Goal: Information Seeking & Learning: Learn about a topic

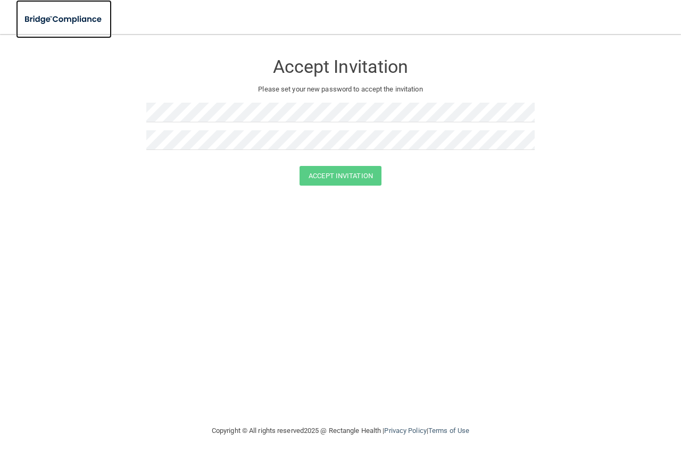
click at [67, 18] on img at bounding box center [64, 20] width 96 height 22
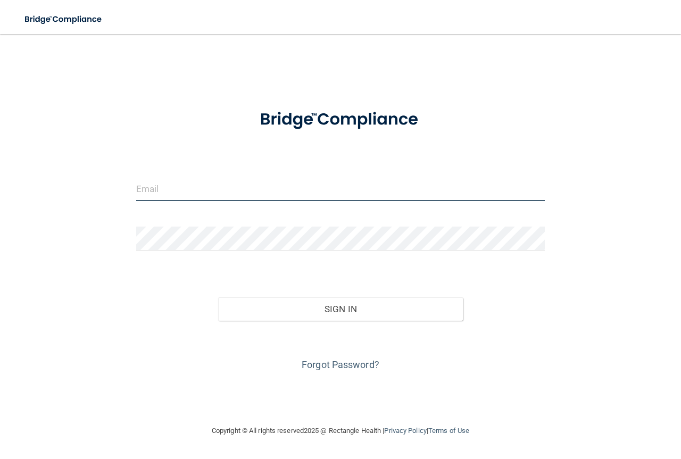
click at [162, 181] on input "email" at bounding box center [340, 189] width 409 height 24
click at [172, 177] on input "email" at bounding box center [340, 189] width 409 height 24
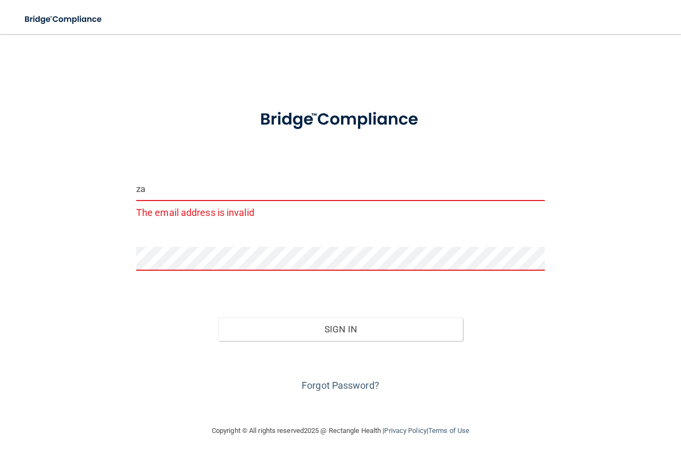
type input "z"
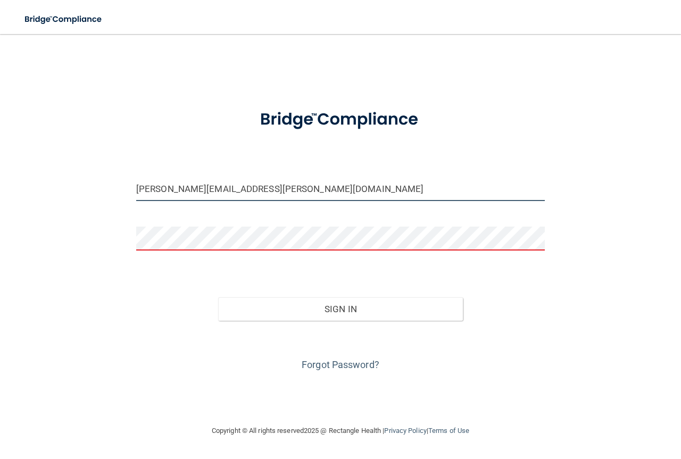
type input "[PERSON_NAME][EMAIL_ADDRESS][PERSON_NAME][DOMAIN_NAME]"
click at [206, 218] on form "Taylor.Seales@ameridentco.com Invalid email/password. You don't have permission…" at bounding box center [340, 236] width 409 height 276
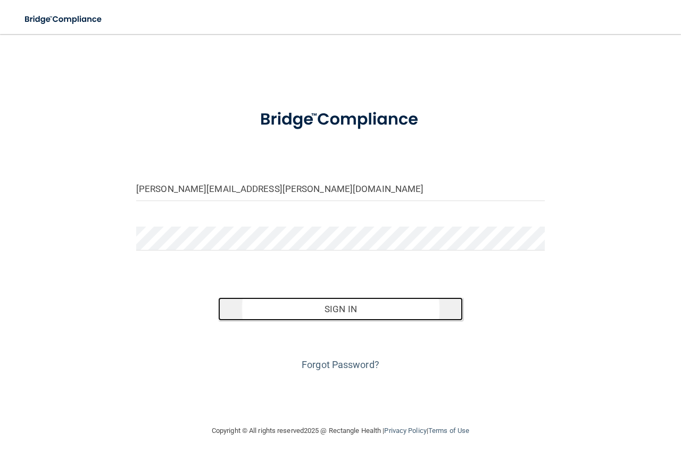
click at [264, 300] on button "Sign In" at bounding box center [340, 309] width 245 height 23
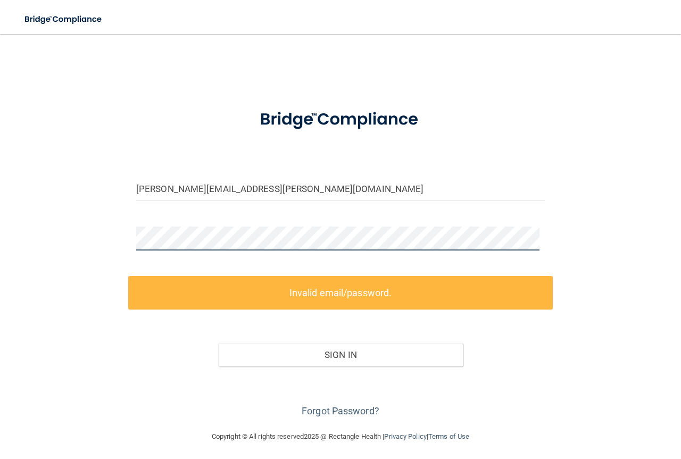
click at [101, 230] on div "Taylor.Seales@ameridentco.com Invalid email/password. You don't have permission…" at bounding box center [340, 232] width 639 height 375
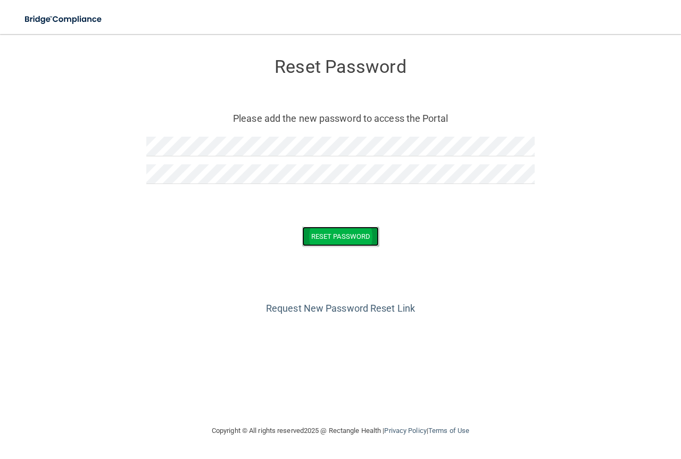
click at [349, 240] on button "Reset Password" at bounding box center [340, 237] width 77 height 20
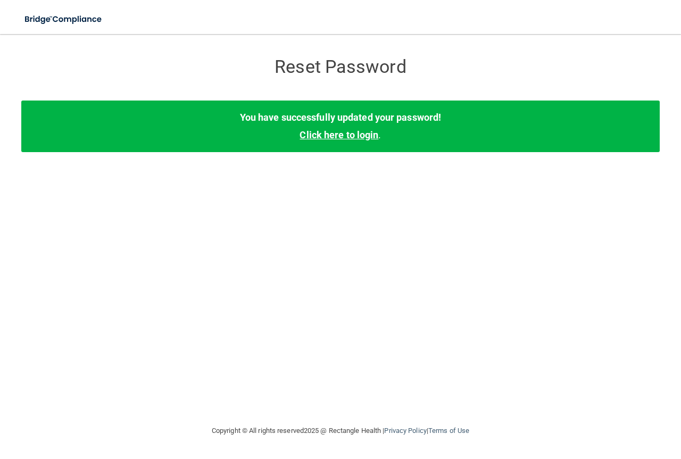
click at [356, 133] on link "Click here to login" at bounding box center [339, 134] width 79 height 11
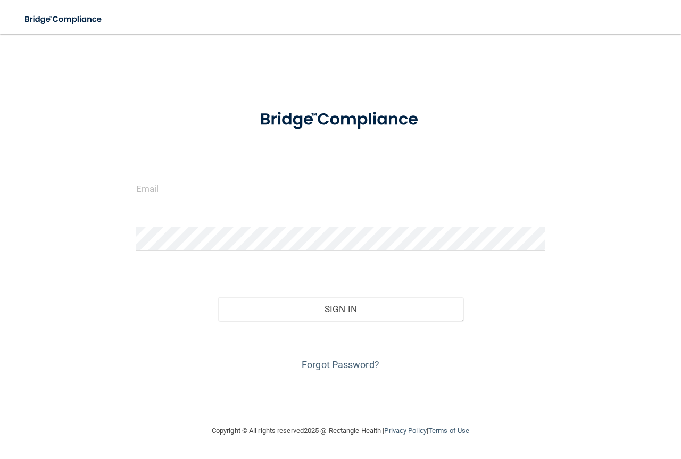
click at [277, 175] on form "Invalid email/password. You don't have permission to access that page. Sign In …" at bounding box center [340, 236] width 409 height 276
click at [271, 193] on input "email" at bounding box center [340, 189] width 409 height 24
click at [619, 287] on div "Invalid email/password. You don't have permission to access that page. Sign In …" at bounding box center [340, 229] width 639 height 369
click at [193, 189] on input "email" at bounding box center [340, 189] width 409 height 24
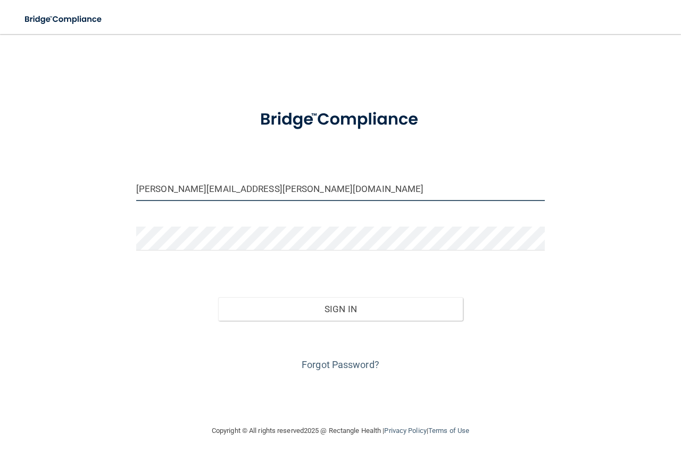
type input "[PERSON_NAME][EMAIL_ADDRESS][PERSON_NAME][DOMAIN_NAME]"
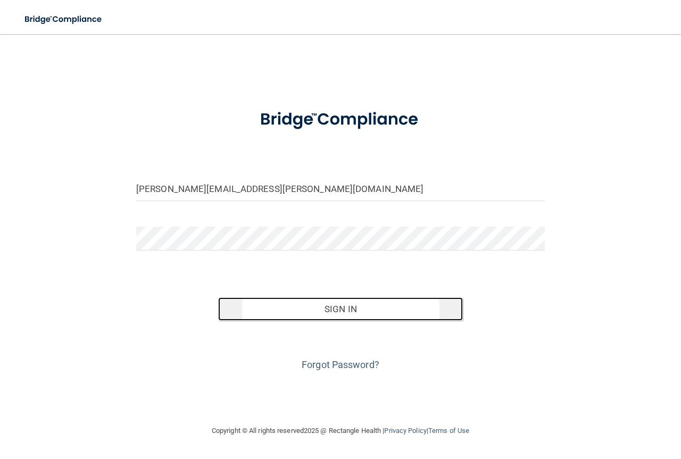
click at [360, 306] on button "Sign In" at bounding box center [340, 309] width 245 height 23
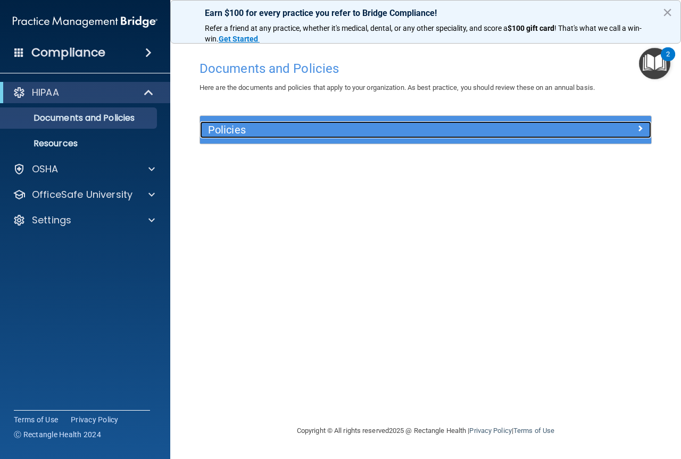
click at [238, 129] on h5 "Policies" at bounding box center [369, 130] width 323 height 12
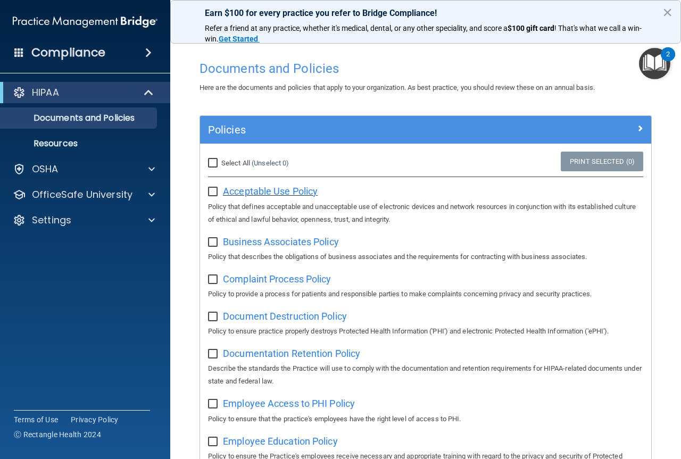
click at [246, 189] on span "Acceptable Use Policy" at bounding box center [270, 191] width 95 height 11
click at [211, 188] on input "checkbox" at bounding box center [214, 192] width 12 height 9
checkbox input "true"
click at [291, 249] on div "Business Associates Policy Policy that describes the obligations of business as…" at bounding box center [425, 248] width 435 height 30
click at [291, 241] on span "Business Associates Policy" at bounding box center [281, 241] width 116 height 11
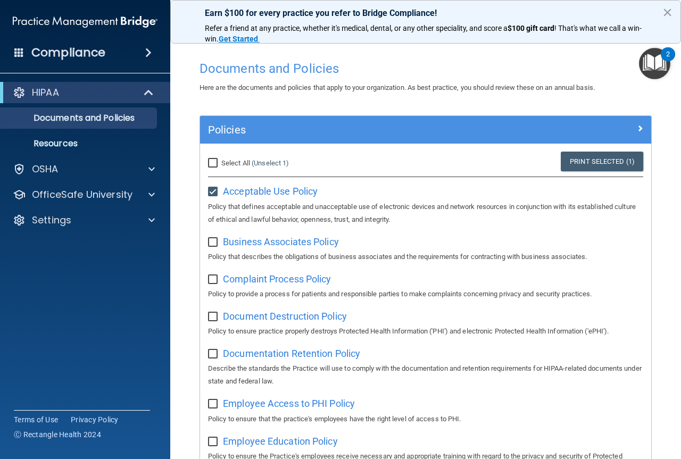
click at [213, 244] on input "checkbox" at bounding box center [214, 242] width 12 height 9
checkbox input "true"
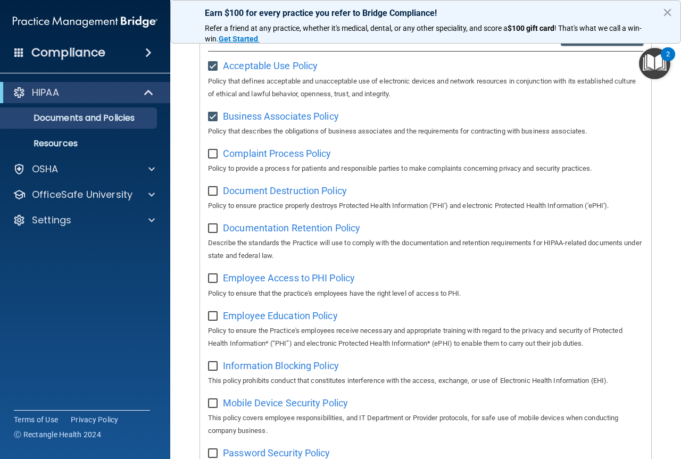
scroll to position [106, 0]
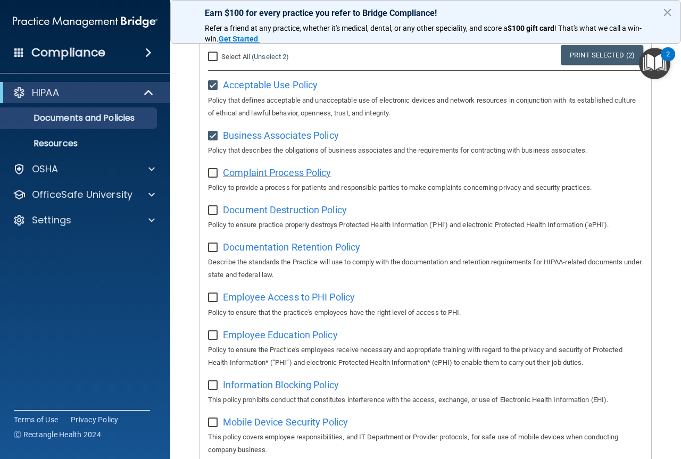
click at [260, 171] on span "Complaint Process Policy" at bounding box center [277, 172] width 108 height 11
click at [213, 169] on input "checkbox" at bounding box center [214, 173] width 12 height 9
checkbox input "true"
click at [250, 209] on span "Document Destruction Policy" at bounding box center [285, 209] width 124 height 11
click at [211, 212] on input "checkbox" at bounding box center [214, 211] width 12 height 9
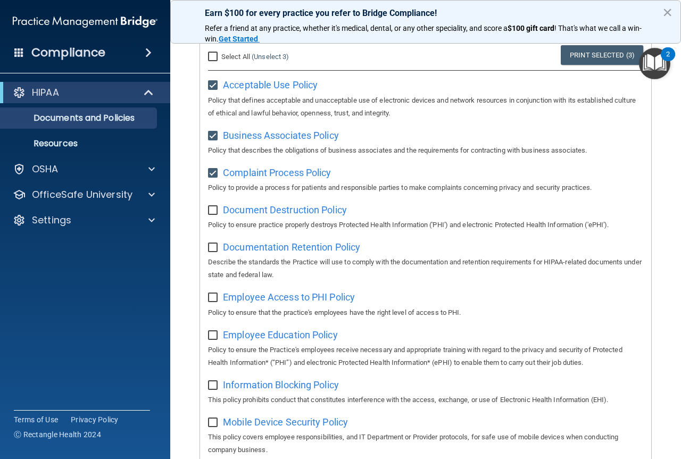
checkbox input "true"
click at [256, 256] on div "Documentation Retention Policy Describe the standards the Practice will use to …" at bounding box center [425, 259] width 435 height 43
click at [260, 247] on span "Documentation Retention Policy" at bounding box center [291, 247] width 137 height 11
click at [213, 246] on input "checkbox" at bounding box center [214, 248] width 12 height 9
checkbox input "true"
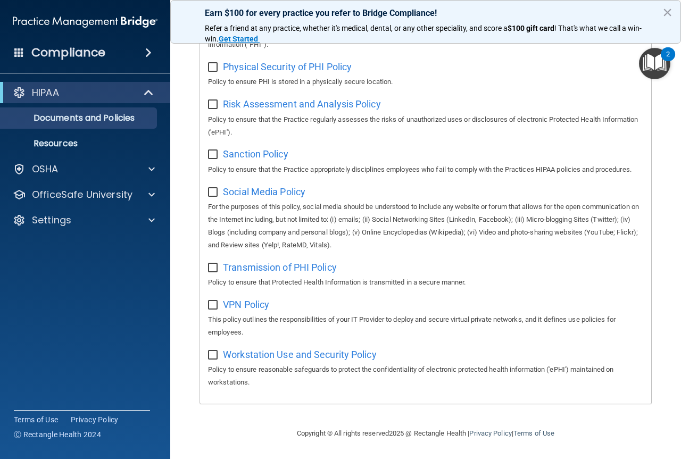
scroll to position [761, 0]
click at [294, 361] on div "Workstation Use and Security Policy Policy to ensure reasonable safeguards to p…" at bounding box center [425, 367] width 435 height 43
click at [287, 353] on span "Workstation Use and Security Policy" at bounding box center [300, 354] width 154 height 11
click at [210, 355] on input "checkbox" at bounding box center [214, 355] width 12 height 9
checkbox input "true"
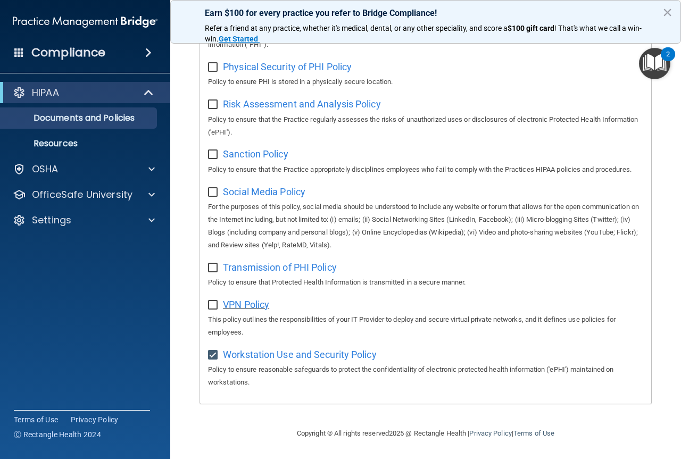
click at [238, 303] on span "VPN Policy" at bounding box center [246, 304] width 46 height 11
click at [213, 307] on input "checkbox" at bounding box center [214, 305] width 12 height 9
checkbox input "true"
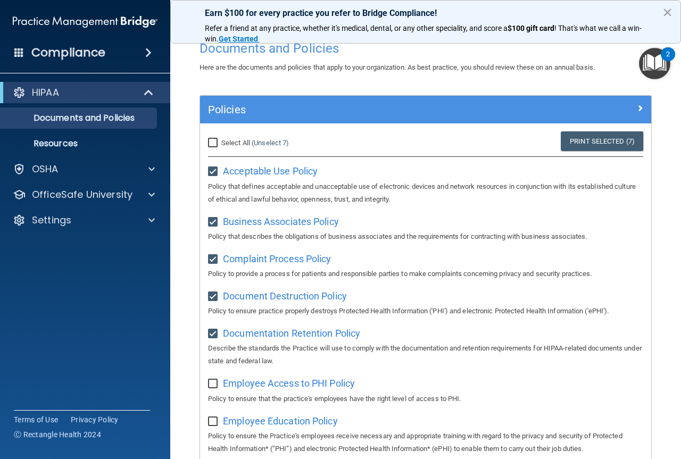
scroll to position [0, 0]
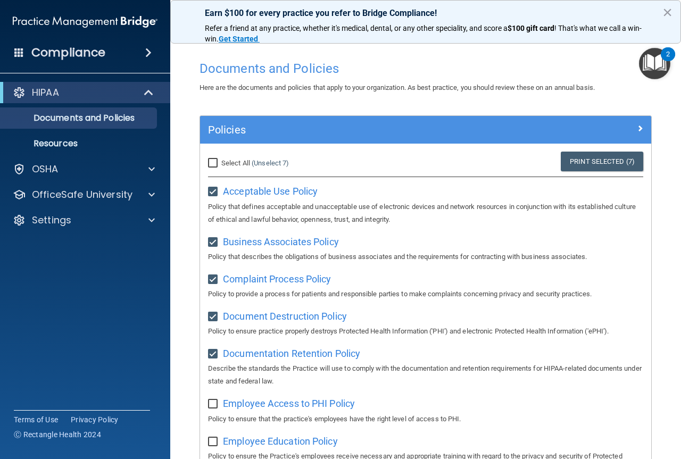
click at [658, 72] on img "Open Resource Center, 2 new notifications" at bounding box center [654, 63] width 31 height 31
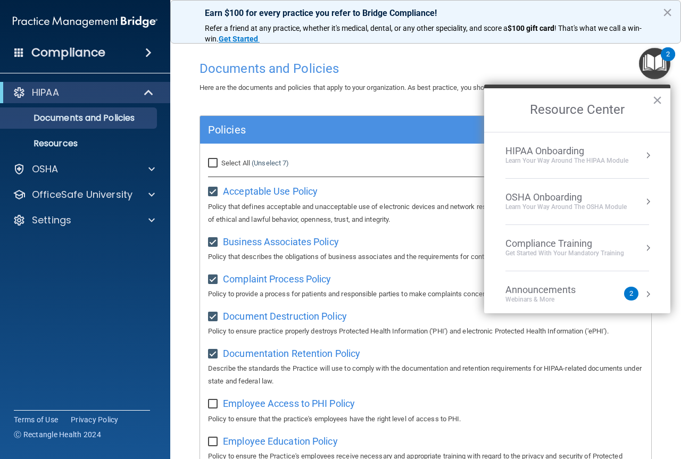
click at [504, 88] on div "Resource Center ×" at bounding box center [577, 108] width 186 height 47
click at [658, 101] on button "×" at bounding box center [658, 100] width 10 height 17
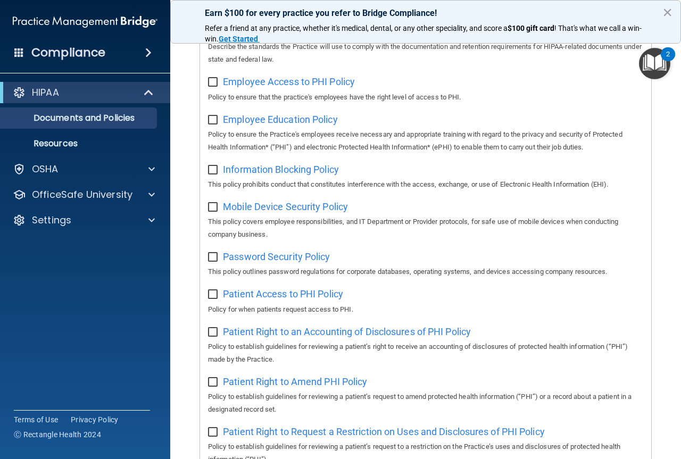
scroll to position [319, 0]
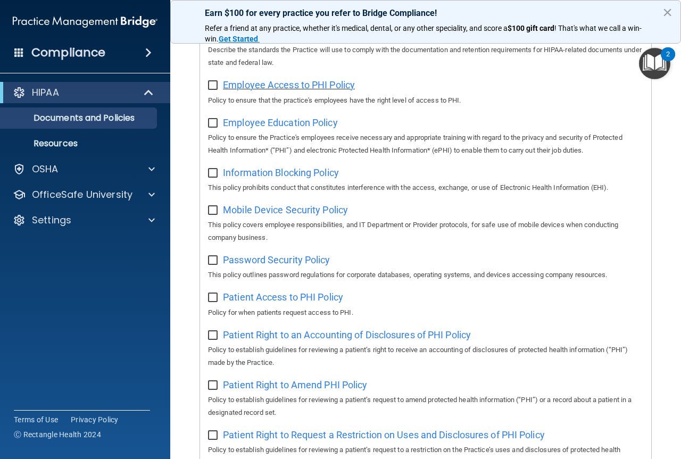
click at [314, 90] on span "Employee Access to PHI Policy" at bounding box center [289, 84] width 132 height 11
click at [212, 306] on div "Patient Access to PHI Policy Policy for when patients request access to PHI." at bounding box center [425, 304] width 435 height 30
click at [212, 302] on input "checkbox" at bounding box center [214, 298] width 12 height 9
checkbox input "true"
click at [217, 265] on input "checkbox" at bounding box center [214, 261] width 12 height 9
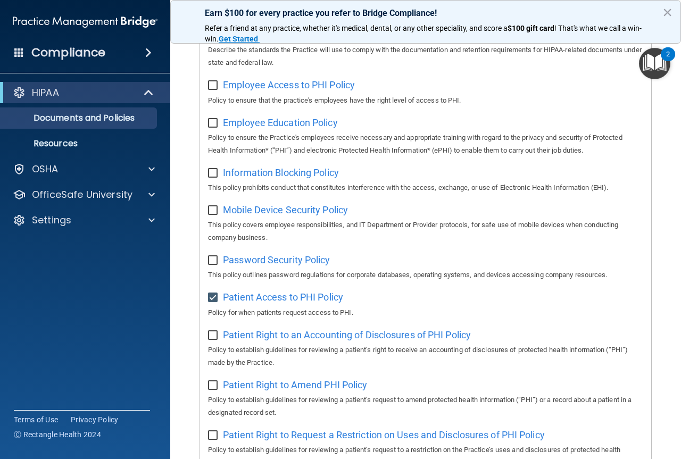
checkbox input "true"
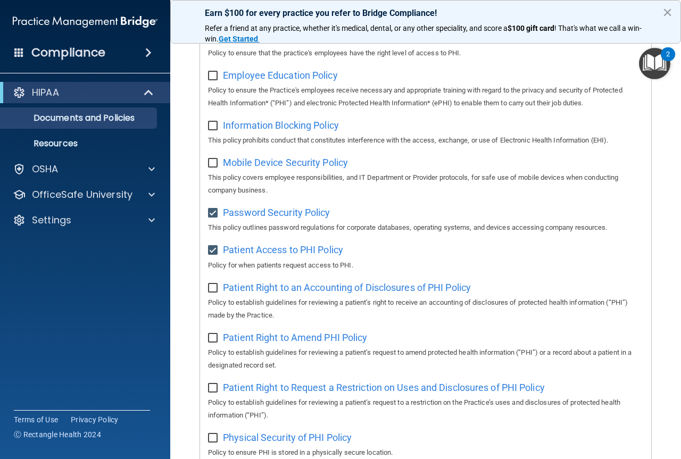
scroll to position [382, 0]
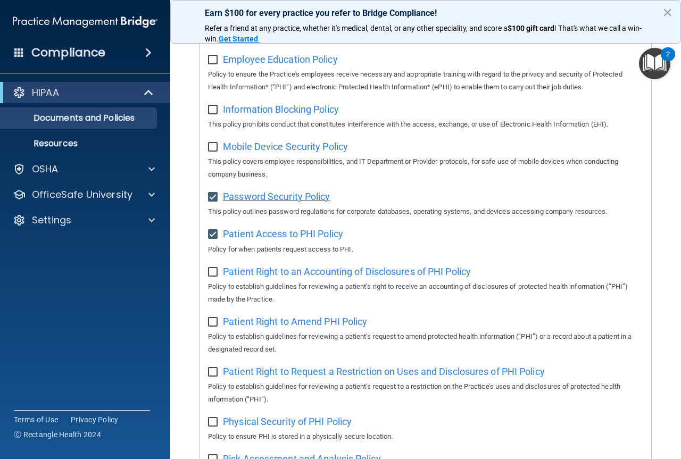
click at [274, 201] on span "Password Security Policy" at bounding box center [276, 196] width 107 height 11
click at [241, 240] on span "Patient Access to PHI Policy" at bounding box center [283, 233] width 120 height 11
click at [262, 239] on span "Patient Access to PHI Policy" at bounding box center [283, 233] width 120 height 11
click at [242, 277] on span "Patient Right to an Accounting of Disclosures of PHI Policy" at bounding box center [347, 271] width 248 height 11
click at [254, 277] on span "Patient Right to an Accounting of Disclosures of PHI Policy" at bounding box center [347, 271] width 248 height 11
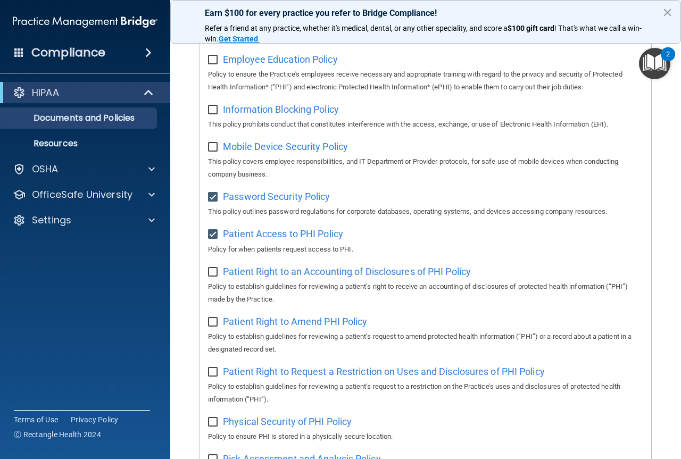
click at [209, 276] on input "checkbox" at bounding box center [214, 272] width 12 height 9
checkbox input "true"
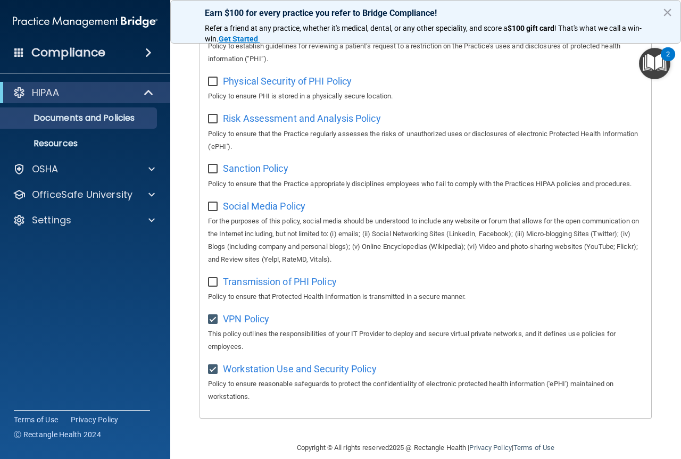
scroll to position [726, 0]
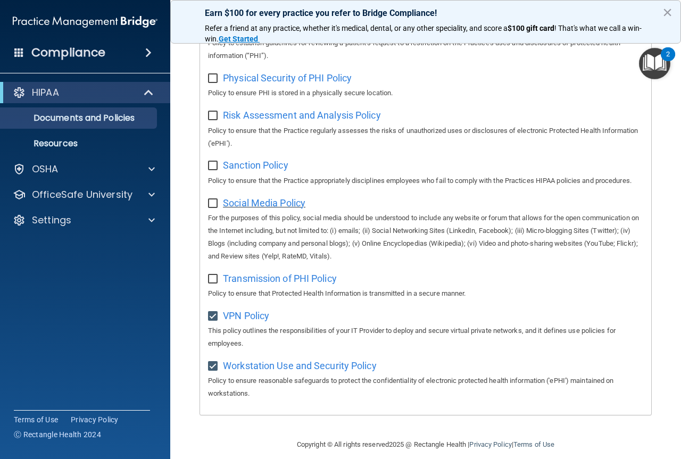
click at [256, 209] on span "Social Media Policy" at bounding box center [264, 202] width 83 height 11
click at [215, 208] on input "checkbox" at bounding box center [214, 204] width 12 height 9
checkbox input "true"
click at [277, 284] on span "Transmission of PHI Policy" at bounding box center [280, 278] width 114 height 11
click at [215, 284] on input "checkbox" at bounding box center [214, 279] width 12 height 9
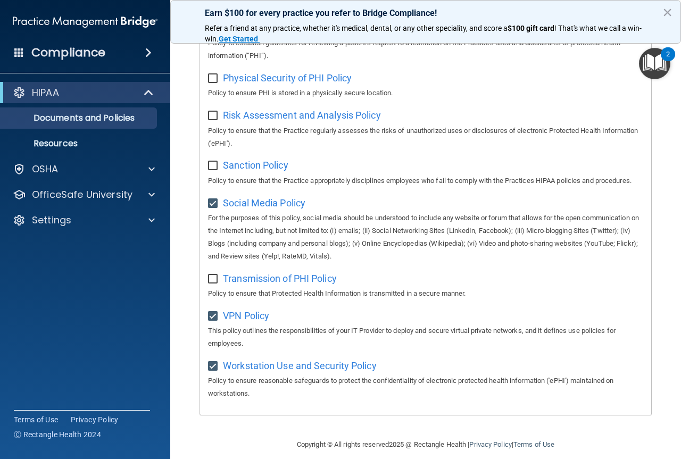
checkbox input "true"
click at [238, 171] on span "Sanction Policy" at bounding box center [255, 165] width 65 height 11
click at [215, 170] on input "checkbox" at bounding box center [214, 166] width 12 height 9
checkbox input "true"
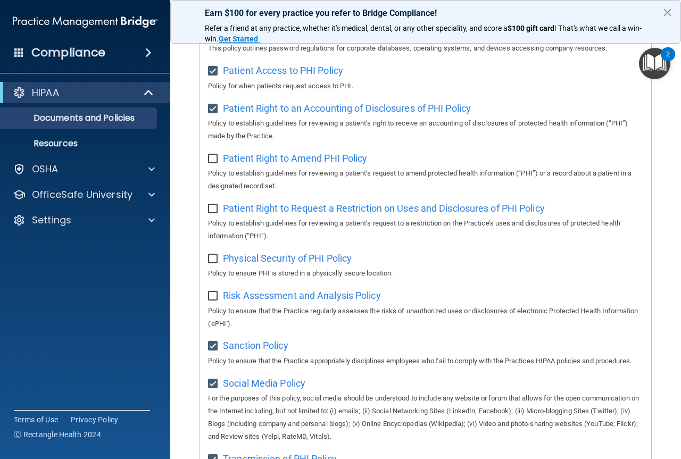
scroll to position [544, 0]
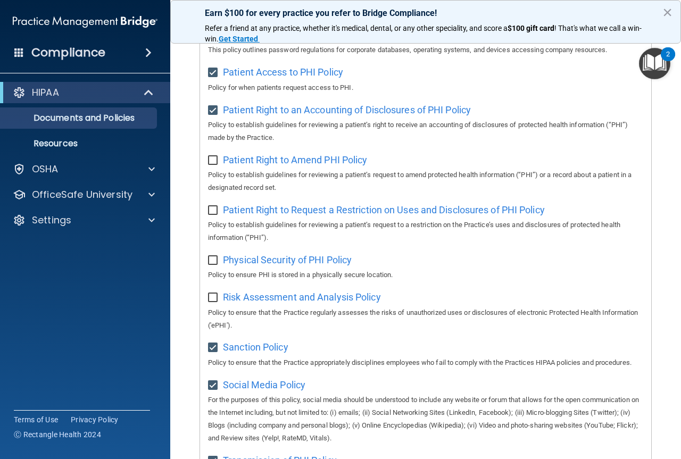
click at [215, 302] on input "checkbox" at bounding box center [214, 298] width 12 height 9
checkbox input "true"
click at [247, 303] on span "Risk Assessment and Analysis Policy" at bounding box center [302, 297] width 158 height 11
click at [235, 266] on span "Physical Security of PHI Policy" at bounding box center [287, 259] width 129 height 11
click at [261, 163] on span "Patient Right to Amend PHI Policy" at bounding box center [295, 159] width 144 height 11
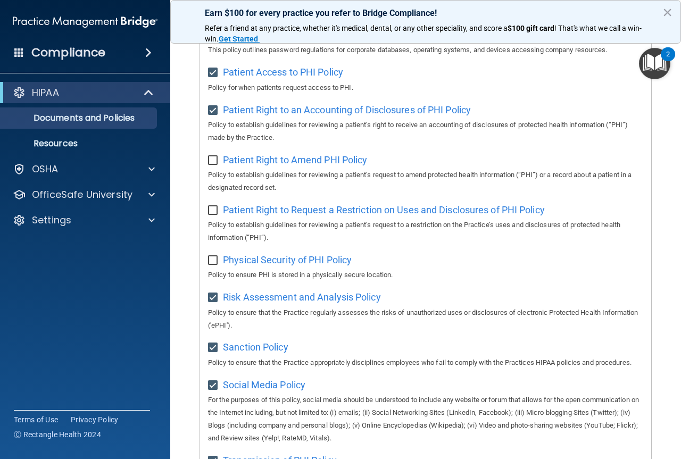
click at [215, 164] on input "checkbox" at bounding box center [214, 161] width 12 height 9
checkbox input "true"
click at [268, 216] on span "Patient Right to Request a Restriction on Uses and Disclosures of PHI Policy" at bounding box center [384, 209] width 322 height 11
click at [229, 216] on span "Patient Right to Request a Restriction on Uses and Disclosures of PHI Policy" at bounding box center [384, 209] width 322 height 11
click at [213, 213] on input "checkbox" at bounding box center [214, 211] width 12 height 9
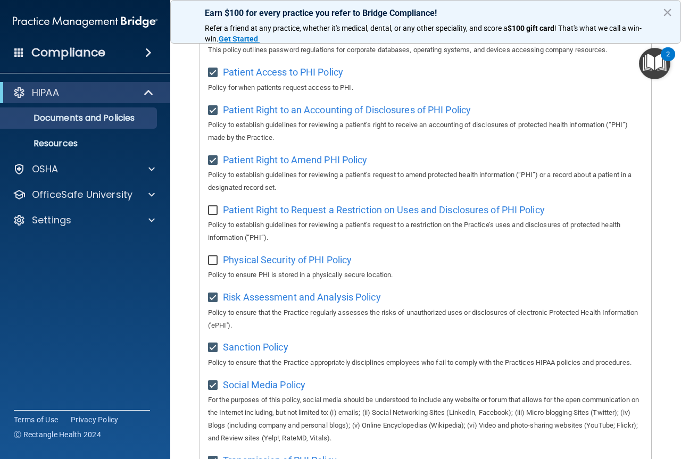
checkbox input "true"
click at [254, 266] on span "Physical Security of PHI Policy" at bounding box center [287, 259] width 129 height 11
click at [213, 265] on input "checkbox" at bounding box center [214, 261] width 12 height 9
checkbox input "true"
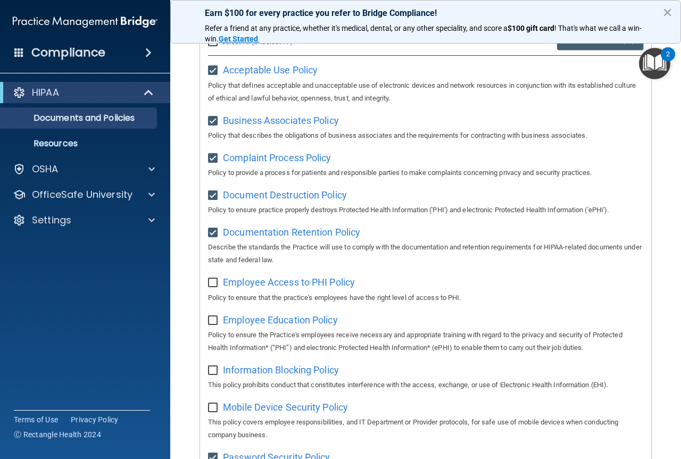
scroll to position [123, 0]
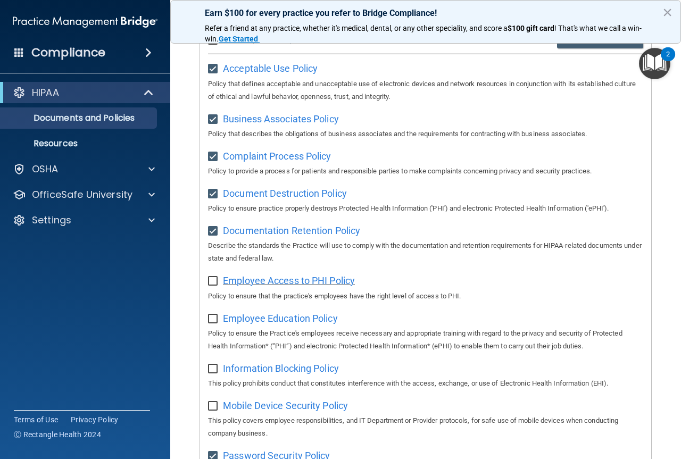
click at [251, 286] on span "Employee Access to PHI Policy" at bounding box center [289, 280] width 132 height 11
click at [210, 285] on input "checkbox" at bounding box center [214, 281] width 12 height 9
checkbox input "true"
click at [249, 323] on span "Employee Education Policy" at bounding box center [280, 318] width 115 height 11
click at [263, 317] on span "Employee Education Policy" at bounding box center [280, 318] width 115 height 11
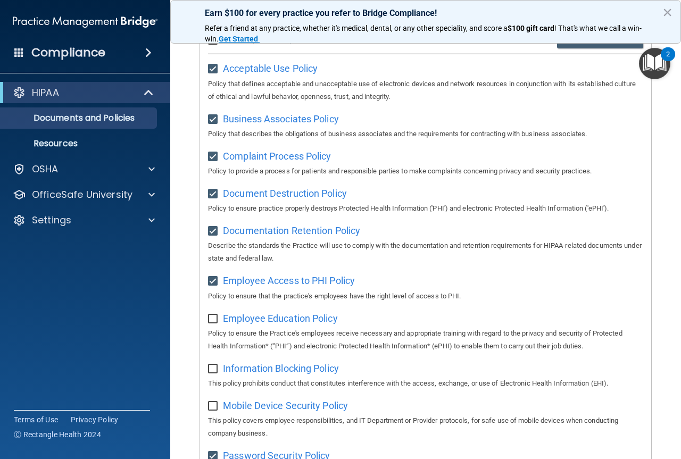
click at [217, 320] on input "checkbox" at bounding box center [214, 319] width 12 height 9
checkbox input "true"
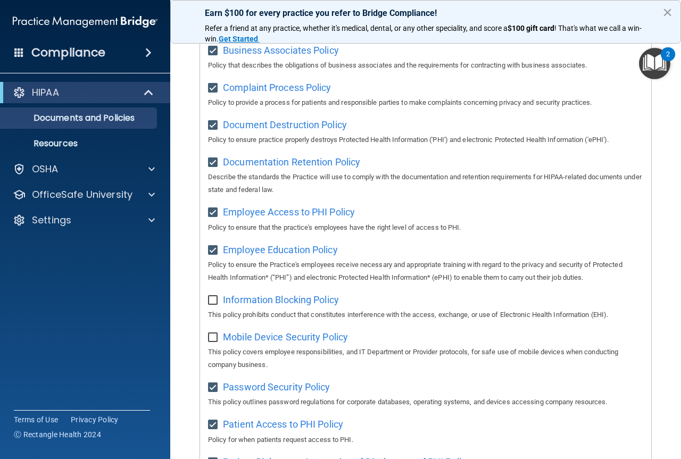
scroll to position [263, 0]
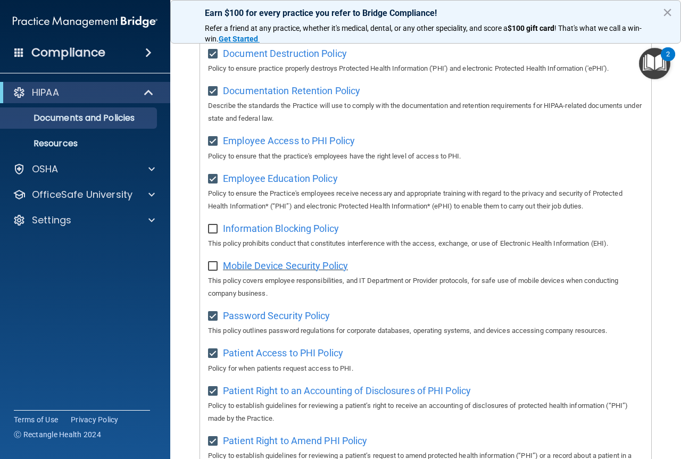
click at [256, 268] on span "Mobile Device Security Policy" at bounding box center [285, 265] width 125 height 11
click at [208, 237] on div "Select All (Unselect 19) Unselect All Print Selected (19) Acceptable Use Policy…" at bounding box center [425, 380] width 451 height 998
click at [266, 234] on span "Information Blocking Policy" at bounding box center [281, 228] width 116 height 11
click at [215, 229] on input "checkbox" at bounding box center [214, 229] width 12 height 9
checkbox input "true"
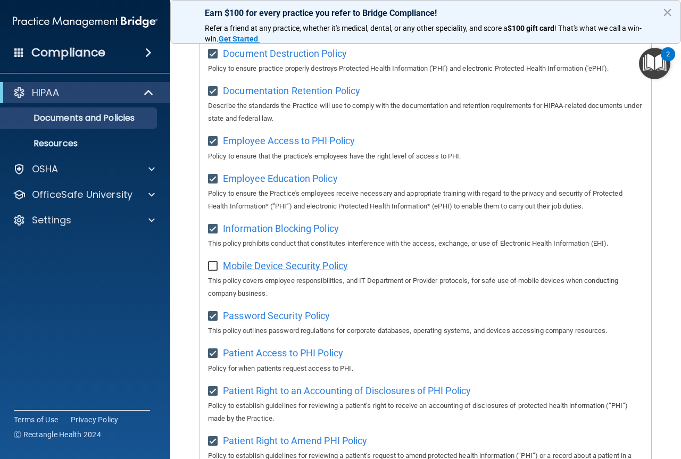
click at [250, 269] on span "Mobile Device Security Policy" at bounding box center [285, 265] width 125 height 11
click at [213, 268] on input "checkbox" at bounding box center [214, 266] width 12 height 9
checkbox input "true"
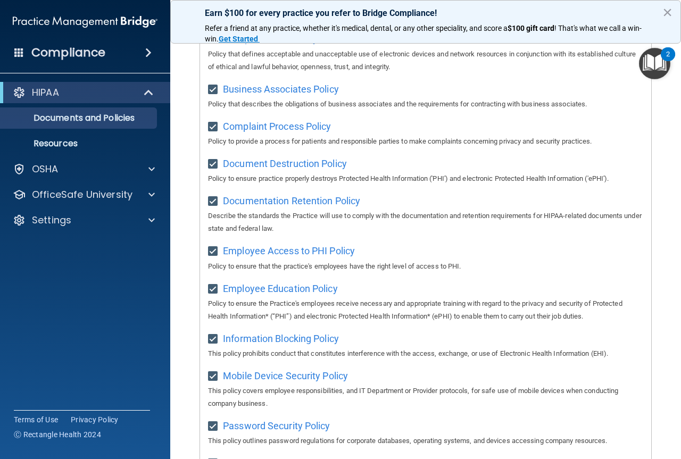
scroll to position [0, 0]
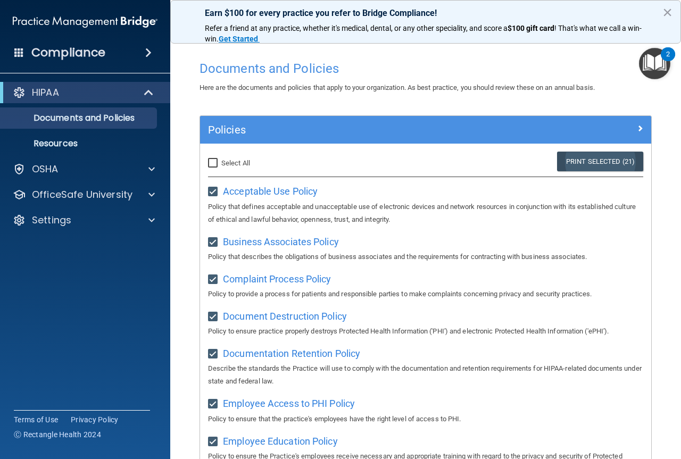
click at [593, 162] on link "Print Selected (21)" at bounding box center [600, 162] width 86 height 20
click at [212, 163] on input "Select All (Unselect 21) Unselect All" at bounding box center [214, 163] width 12 height 9
checkbox input "true"
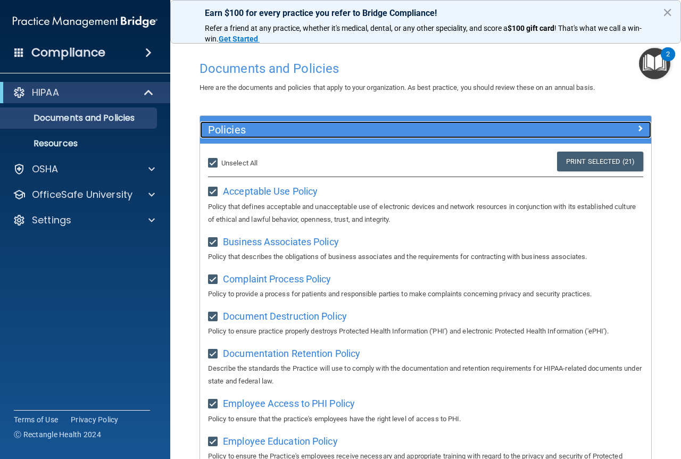
click at [637, 129] on span at bounding box center [640, 128] width 6 height 13
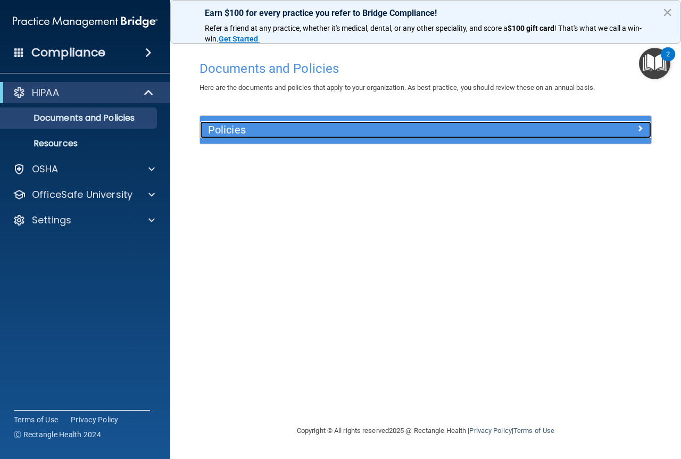
click at [628, 129] on div at bounding box center [595, 127] width 113 height 13
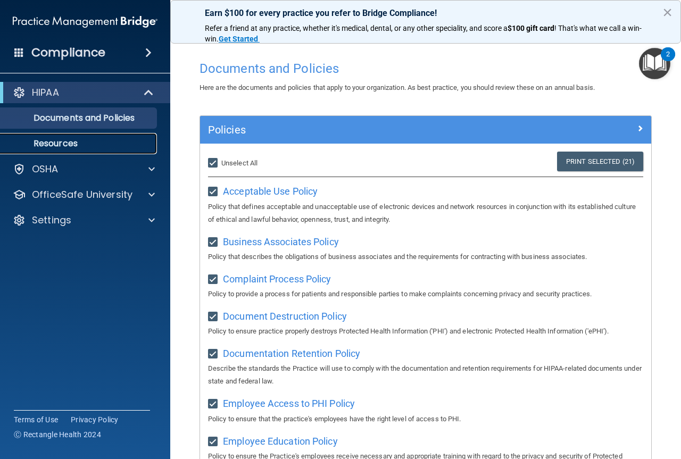
click at [67, 142] on p "Resources" at bounding box center [79, 143] width 145 height 11
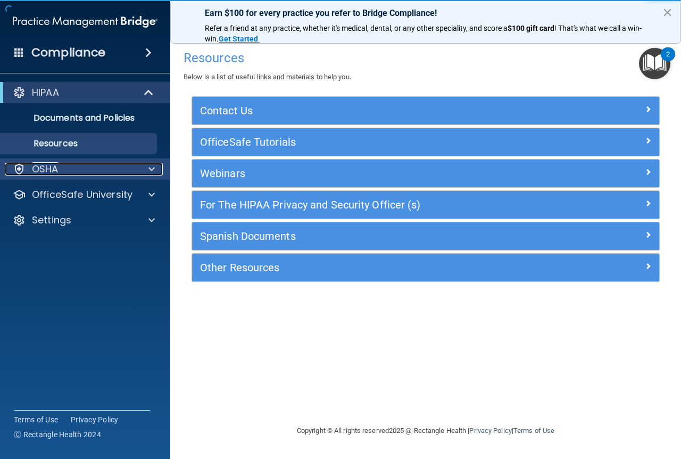
click at [51, 171] on p "OSHA" at bounding box center [45, 169] width 27 height 13
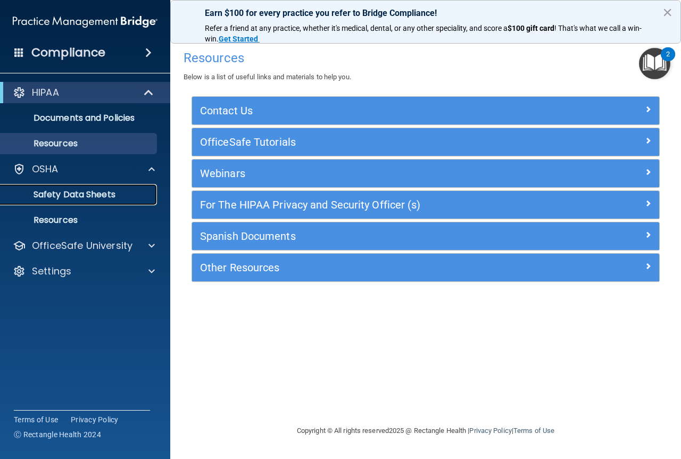
click at [53, 192] on p "Safety Data Sheets" at bounding box center [79, 195] width 145 height 11
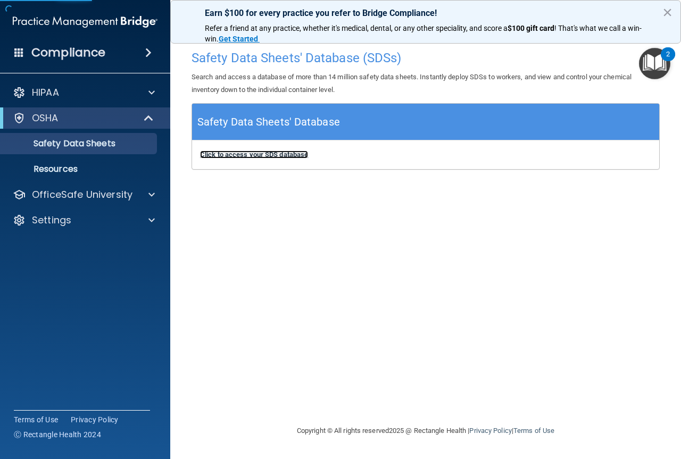
click at [273, 155] on b "Click to access your SDS database" at bounding box center [254, 155] width 108 height 8
click at [71, 172] on p "Resources" at bounding box center [79, 169] width 145 height 11
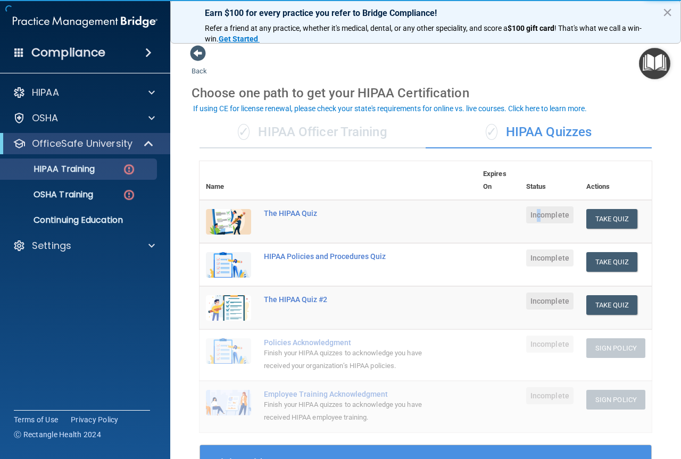
drag, startPoint x: 532, startPoint y: 216, endPoint x: 518, endPoint y: 216, distance: 13.9
click at [531, 216] on span "Incomplete" at bounding box center [549, 215] width 47 height 17
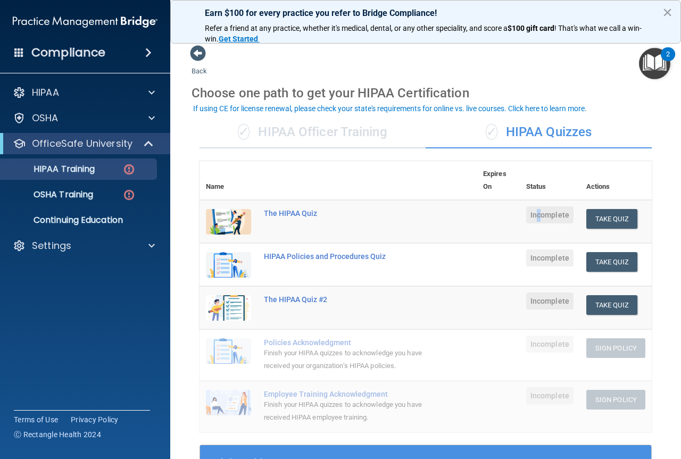
drag, startPoint x: 672, startPoint y: 140, endPoint x: 668, endPoint y: 207, distance: 67.2
click at [679, 275] on main "Back Choose one path to get your HIPAA Certification ✓ HIPAA Officer Training ✓…" at bounding box center [425, 246] width 511 height 425
click at [580, 148] on div "✓ HIPAA Quizzes" at bounding box center [539, 133] width 226 height 32
click at [242, 225] on img at bounding box center [228, 222] width 45 height 26
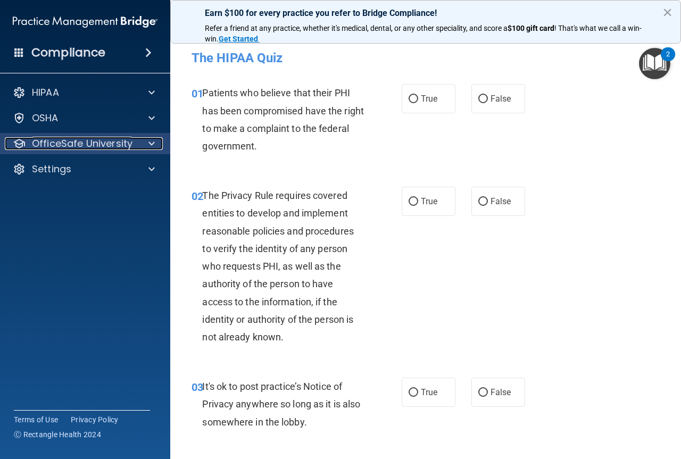
click at [54, 143] on p "OfficeSafe University" at bounding box center [82, 143] width 101 height 13
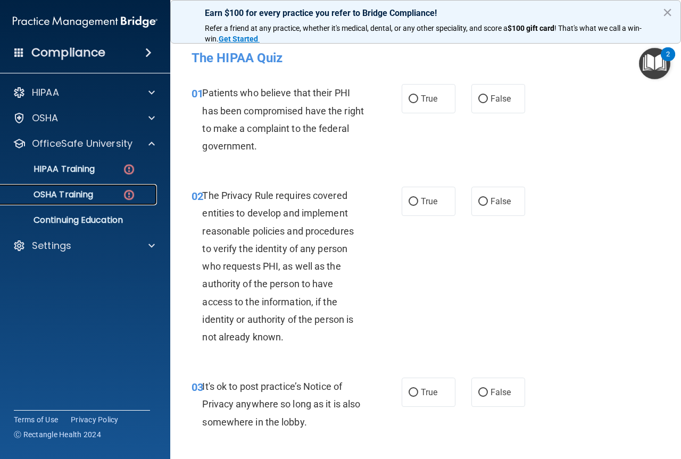
click at [79, 190] on p "OSHA Training" at bounding box center [50, 195] width 86 height 11
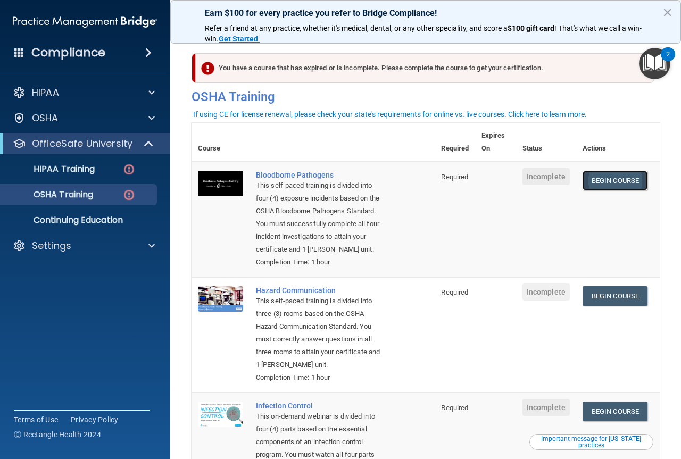
click at [622, 185] on link "Begin Course" at bounding box center [615, 181] width 65 height 20
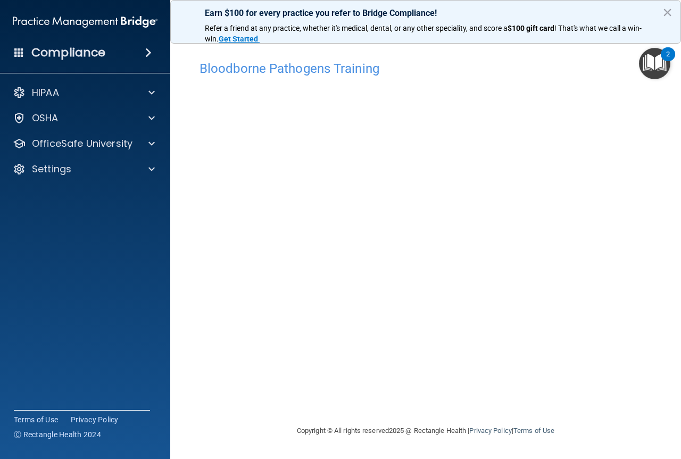
click at [306, 63] on h4 "Bloodborne Pathogens Training" at bounding box center [426, 69] width 452 height 14
click at [634, 73] on h4 "Bloodborne Pathogens Training" at bounding box center [426, 69] width 452 height 14
